Goal: Transaction & Acquisition: Book appointment/travel/reservation

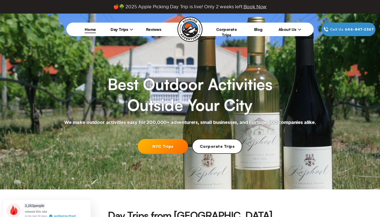
click at [153, 146] on link "NYC Trips" at bounding box center [163, 146] width 50 height 15
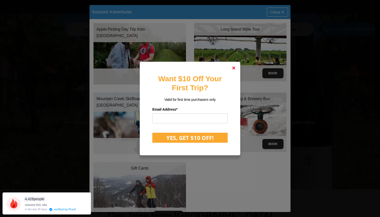
click at [236, 67] on link at bounding box center [234, 68] width 12 height 12
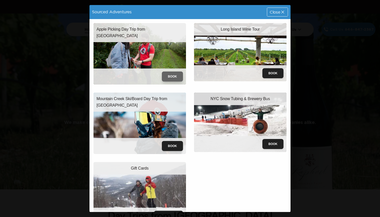
click at [177, 76] on button "Book" at bounding box center [172, 77] width 21 height 10
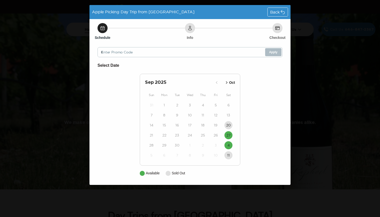
click at [225, 82] on icon "button" at bounding box center [226, 82] width 5 height 5
click at [233, 118] on div "11" at bounding box center [228, 115] width 13 height 10
click at [229, 106] on time "4" at bounding box center [229, 105] width 2 height 5
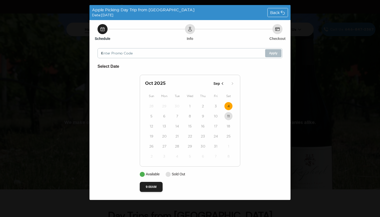
click at [228, 105] on time "4" at bounding box center [229, 106] width 2 height 5
click at [155, 186] on button "9:00AM" at bounding box center [151, 187] width 23 height 10
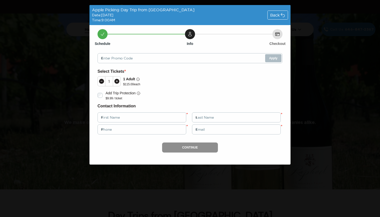
click at [117, 82] on icon at bounding box center [116, 81] width 5 height 5
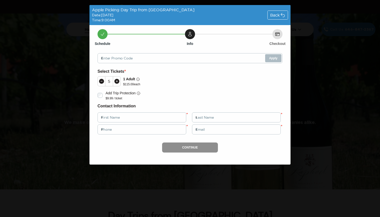
click at [117, 82] on icon at bounding box center [116, 81] width 5 height 5
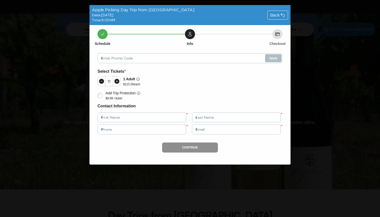
click at [117, 82] on icon at bounding box center [116, 81] width 5 height 5
click at [80, 94] on div "Apple Picking Day Trip from [GEOGRAPHIC_DATA] Date: [DATE] Time: 9:00AM Back Sc…" at bounding box center [190, 108] width 380 height 217
drag, startPoint x: 124, startPoint y: 85, endPoint x: 154, endPoint y: 85, distance: 30.2
click at [154, 85] on div "12 1 Adult $ 115.00 each" at bounding box center [190, 81] width 185 height 13
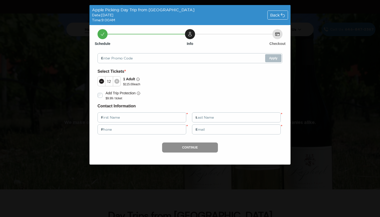
click at [281, 13] on icon at bounding box center [282, 15] width 5 height 5
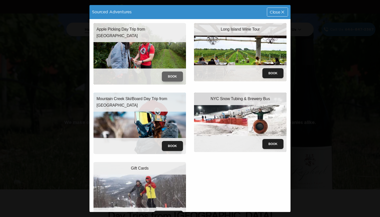
click at [173, 75] on button "Book" at bounding box center [172, 77] width 21 height 10
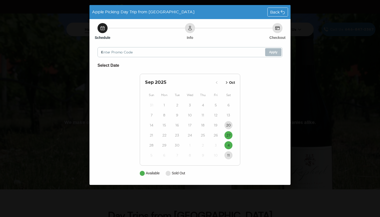
click at [226, 84] on icon "button" at bounding box center [226, 82] width 5 height 5
click at [275, 14] on span "Back" at bounding box center [275, 12] width 10 height 4
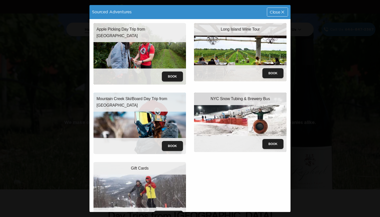
click at [274, 14] on div "Close" at bounding box center [277, 12] width 21 height 9
